Goal: Information Seeking & Learning: Learn about a topic

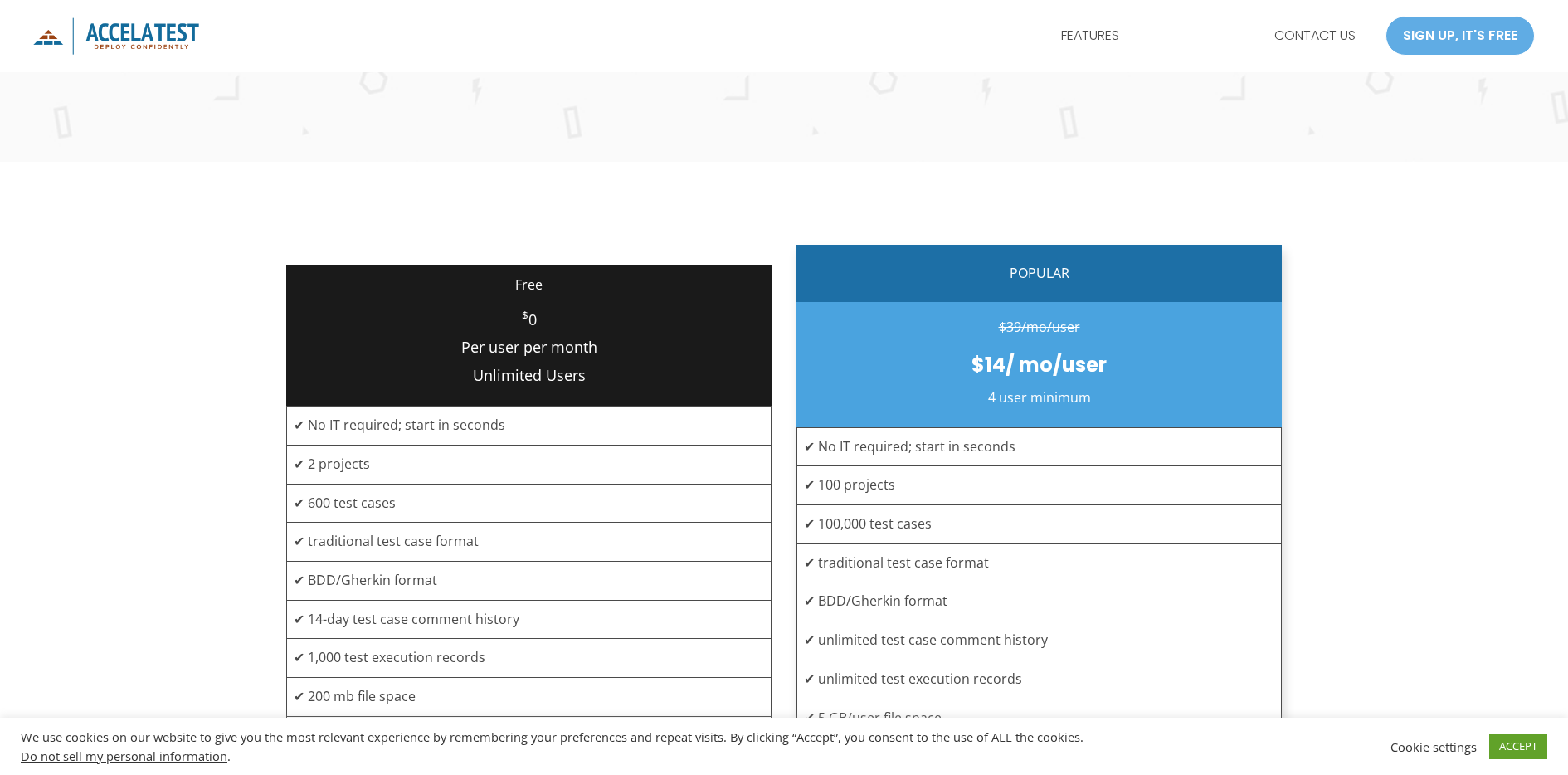
scroll to position [305, 0]
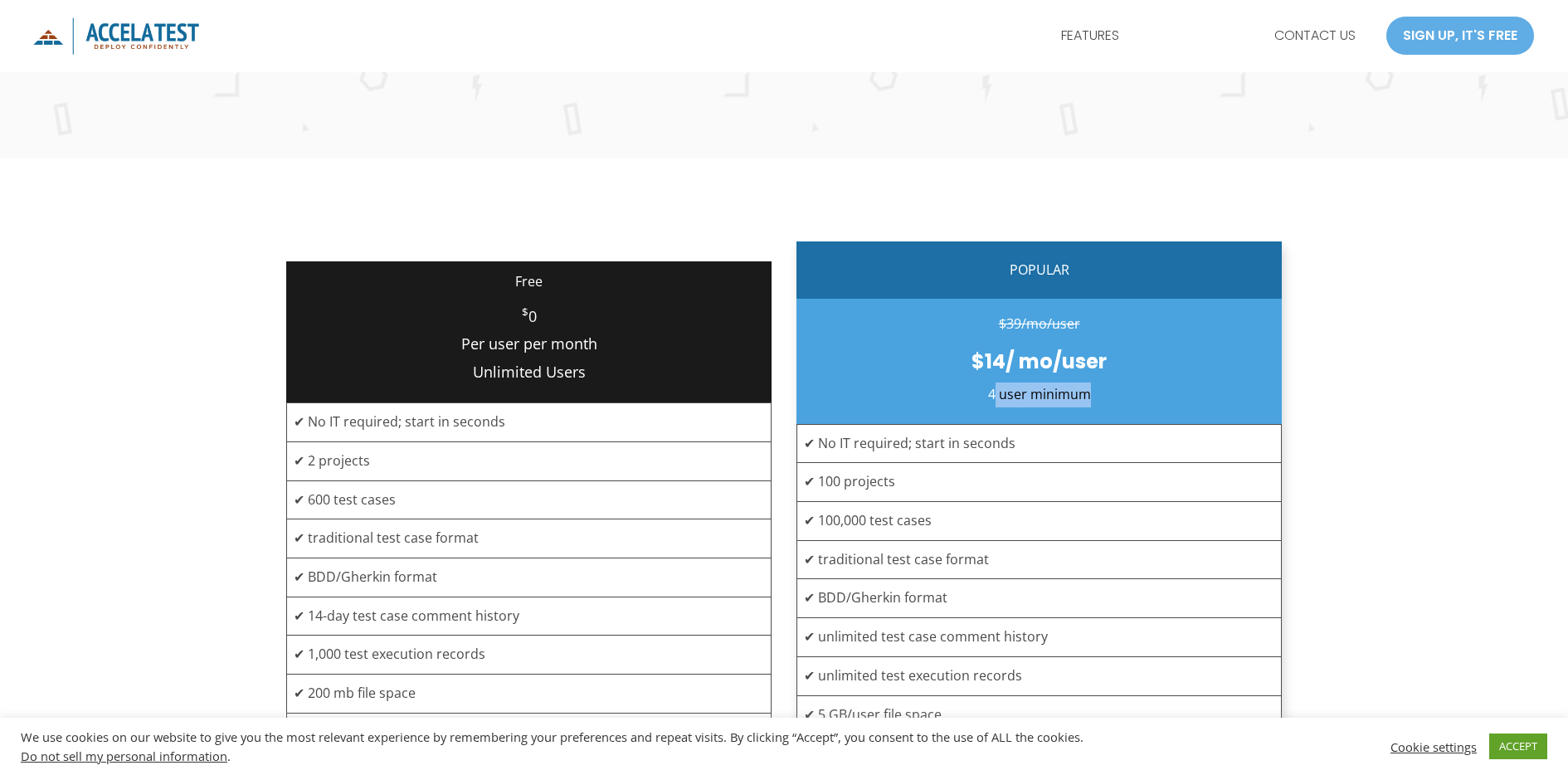
drag, startPoint x: 994, startPoint y: 394, endPoint x: 1095, endPoint y: 397, distance: 101.0
click at [1095, 397] on p "4 user minimum" at bounding box center [1039, 395] width 486 height 25
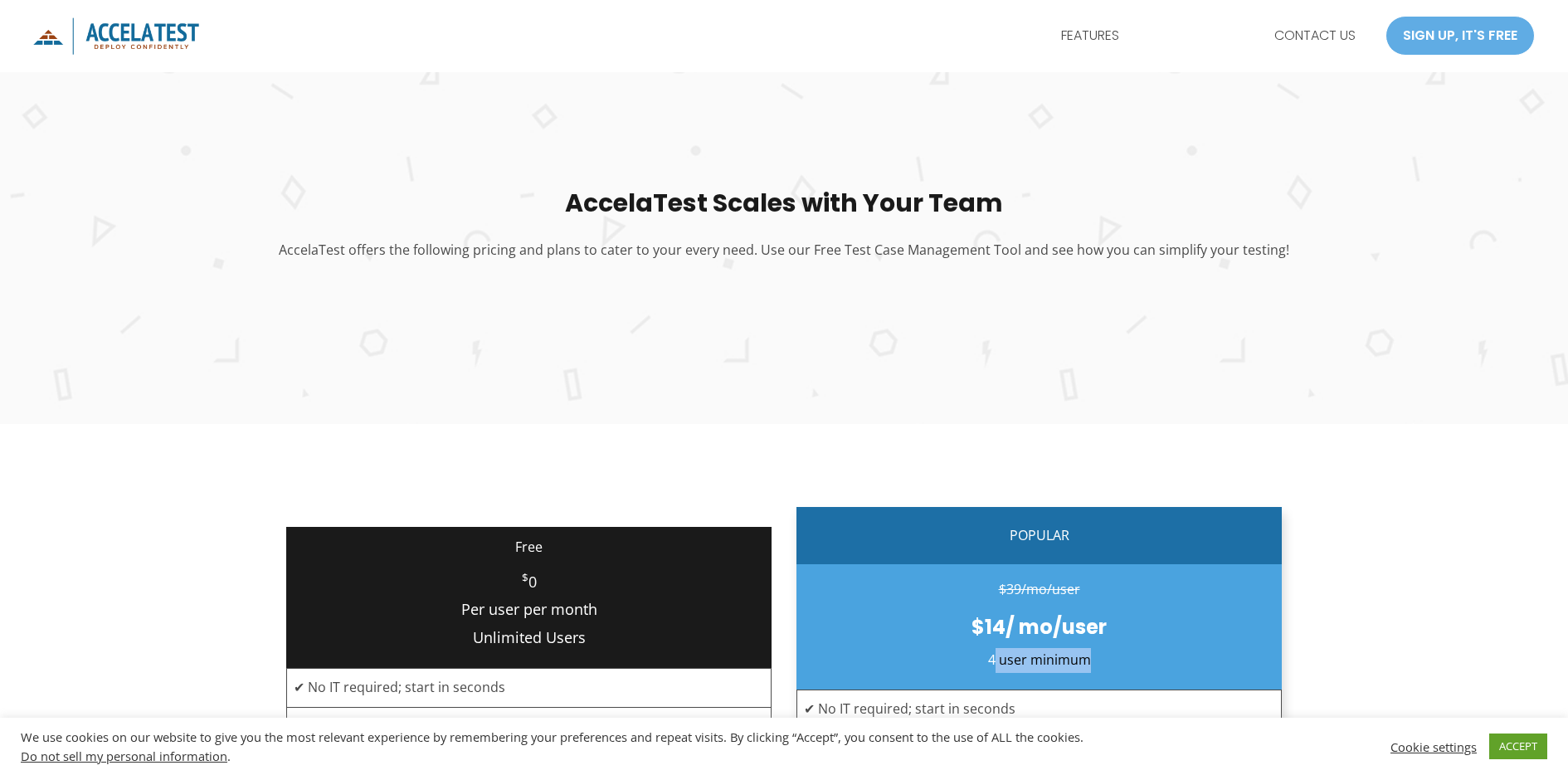
scroll to position [0, 0]
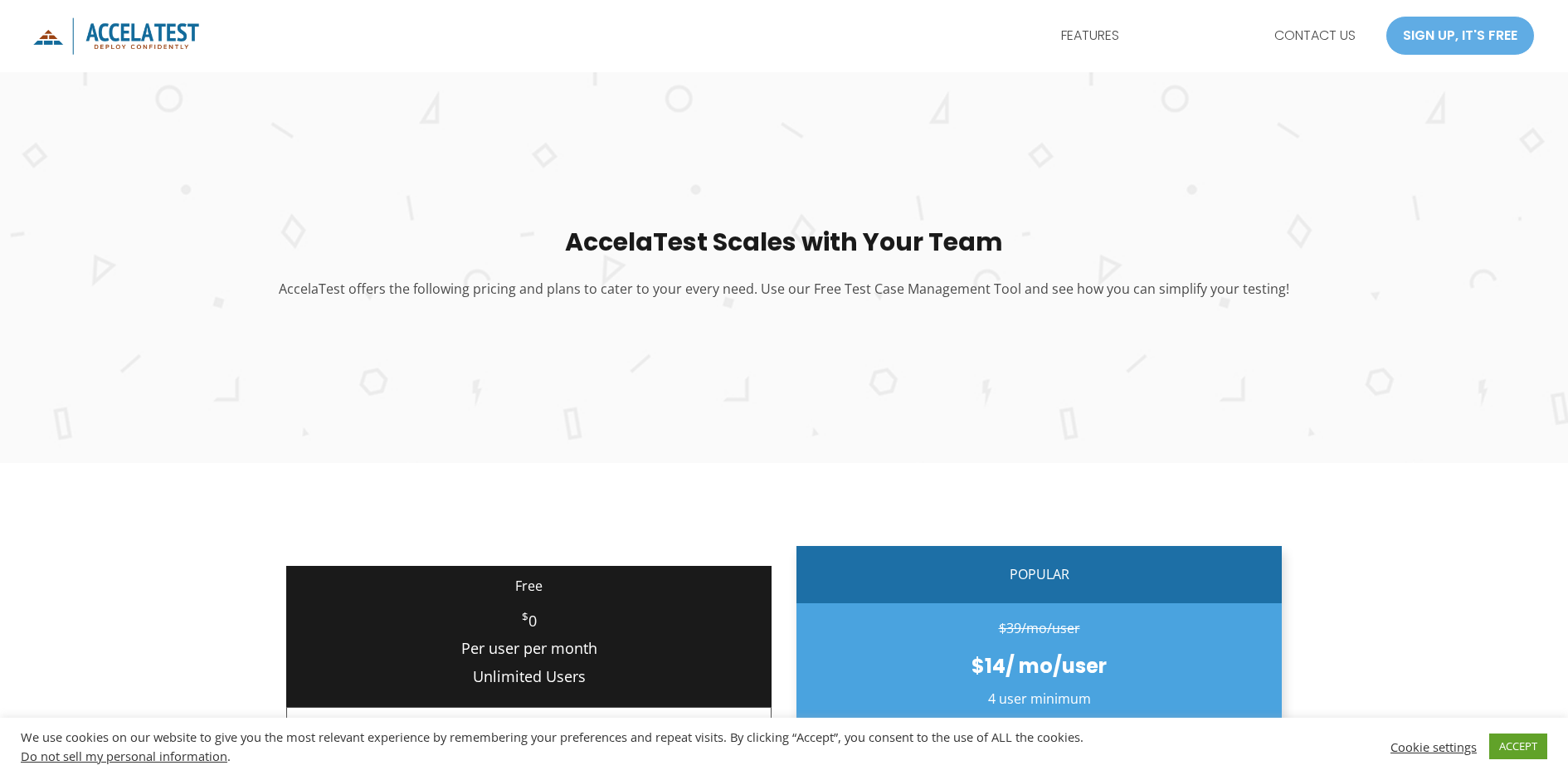
click at [467, 112] on div "AccelaTest Scales with Your Team AccelaTest offers the following pricing and pl…" at bounding box center [784, 263] width 1568 height 402
drag, startPoint x: 307, startPoint y: 85, endPoint x: 222, endPoint y: 31, distance: 100.7
click at [307, 84] on div "AccelaTest Scales with Your Team AccelaTest offers the following pricing and pl…" at bounding box center [784, 263] width 1568 height 402
click at [143, 38] on img "AccelaTest" at bounding box center [116, 36] width 166 height 38
